Goal: Navigation & Orientation: Find specific page/section

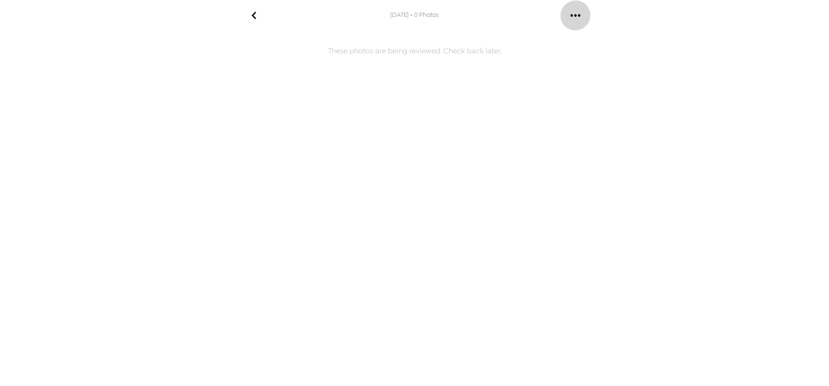
click at [575, 18] on icon "gallery menu" at bounding box center [575, 15] width 15 height 15
click at [401, 13] on div at bounding box center [414, 193] width 829 height 386
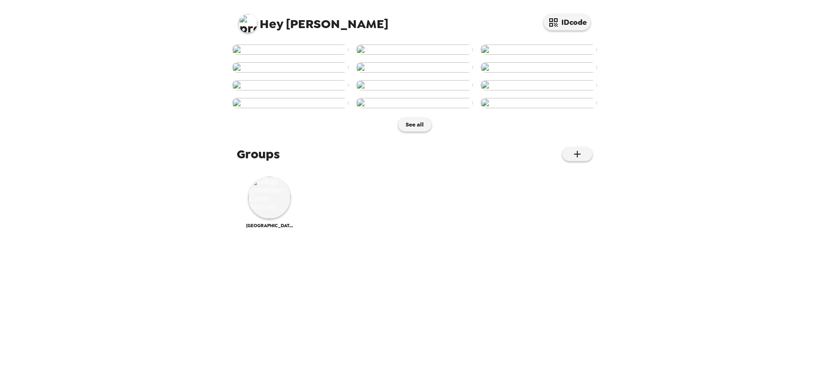
scroll to position [408, 0]
click at [257, 219] on img at bounding box center [270, 197] width 42 height 42
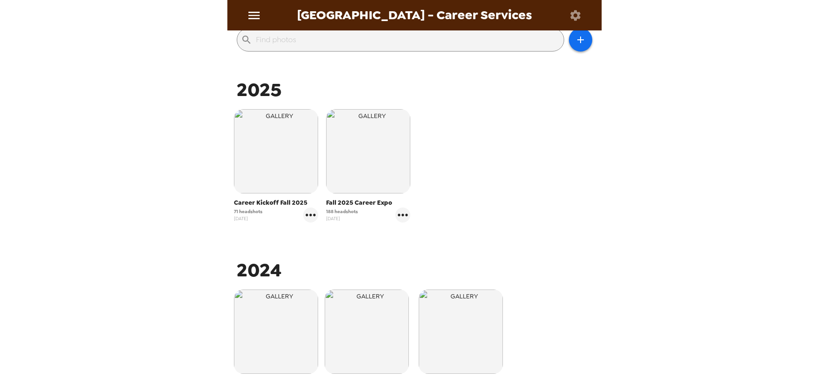
scroll to position [110, 0]
click at [701, 195] on div "Lehigh University - Career Services Photos People Products ​ 2025 Career Kickof…" at bounding box center [414, 193] width 829 height 386
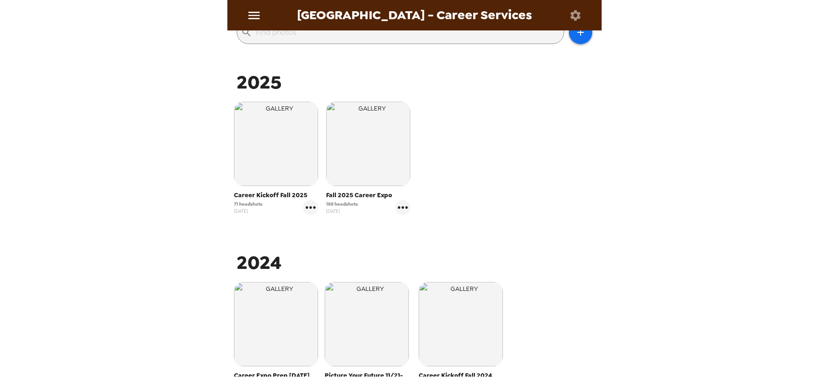
scroll to position [4, 0]
